Goal: Communication & Community: Answer question/provide support

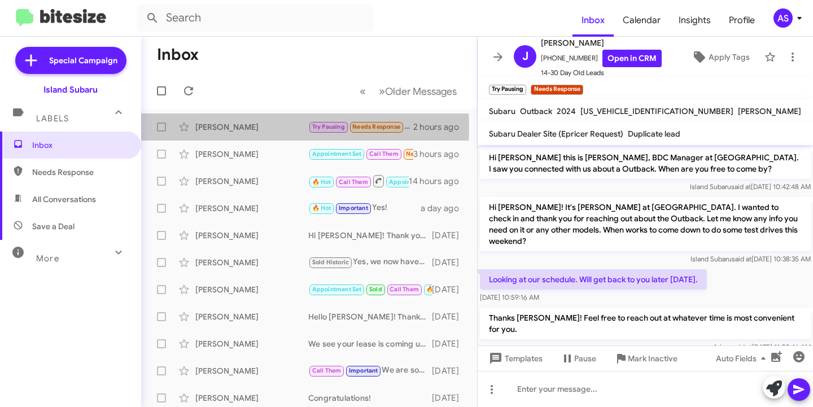
click at [264, 127] on div "[PERSON_NAME]" at bounding box center [251, 126] width 113 height 11
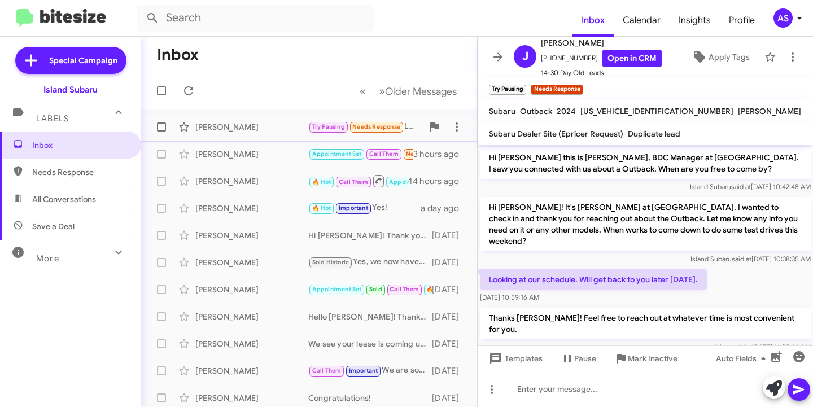
click at [256, 128] on div "[PERSON_NAME]" at bounding box center [251, 126] width 113 height 11
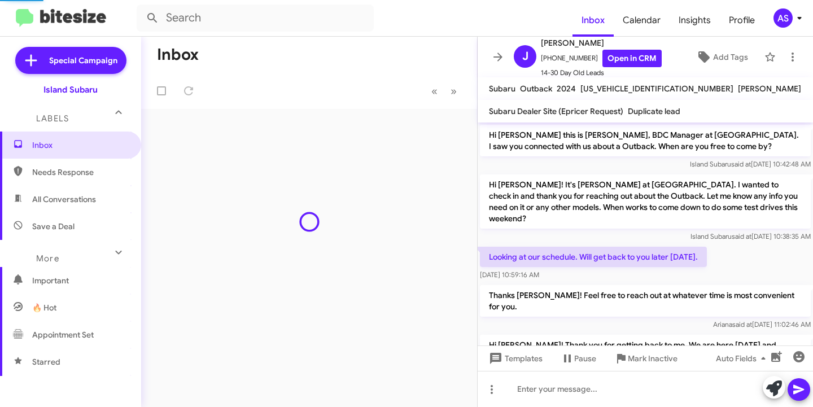
scroll to position [122, 0]
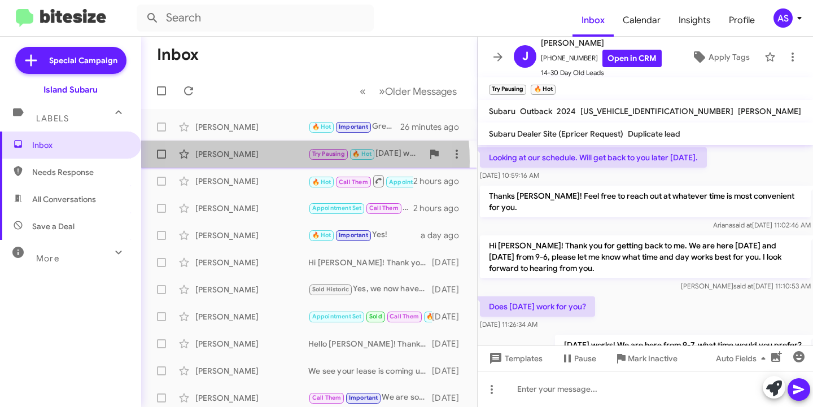
click at [246, 161] on div "[PERSON_NAME] Try Pausing 🔥 Hot [DATE] works! We are here from 9-7, what time w…" at bounding box center [309, 154] width 318 height 23
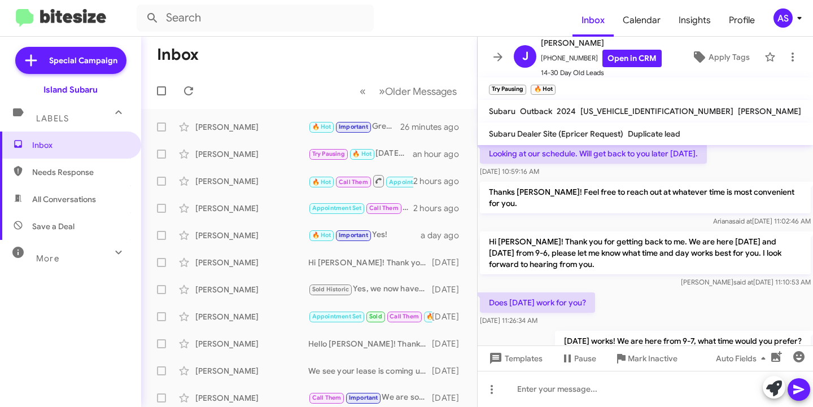
scroll to position [145, 0]
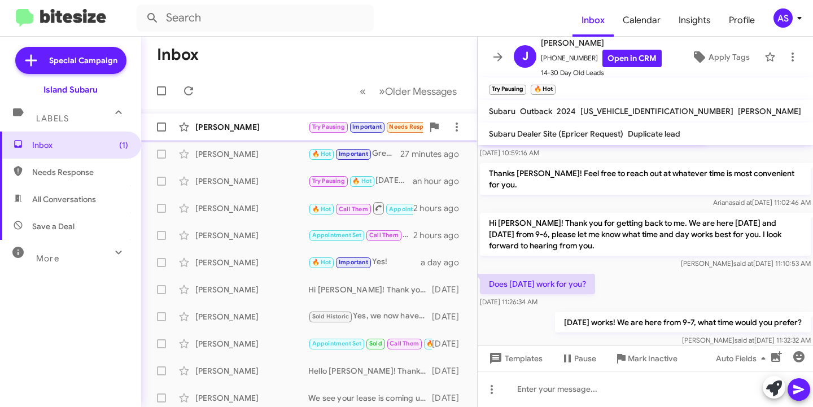
click at [226, 136] on div "[PERSON_NAME] Try Pausing Important Needs Response I'm going to stay with my [P…" at bounding box center [309, 127] width 318 height 23
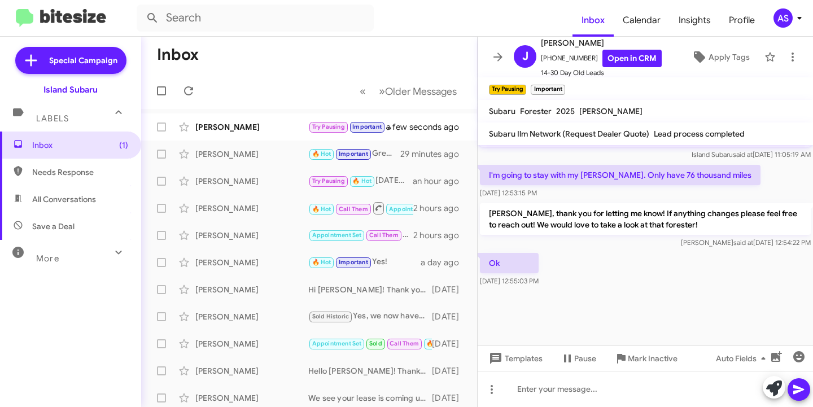
scroll to position [1053, 0]
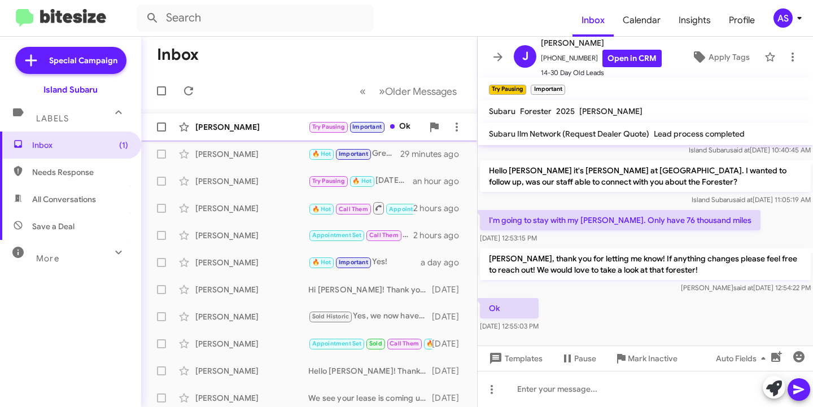
click at [221, 124] on div "[PERSON_NAME]" at bounding box center [251, 126] width 113 height 11
